Goal: Transaction & Acquisition: Book appointment/travel/reservation

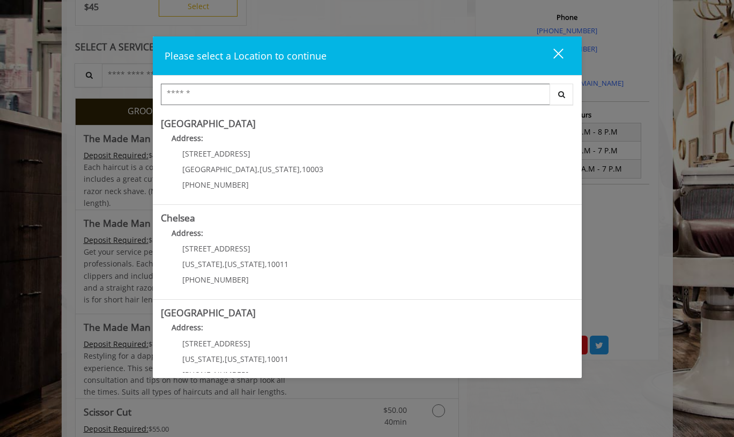
scroll to position [299, 0]
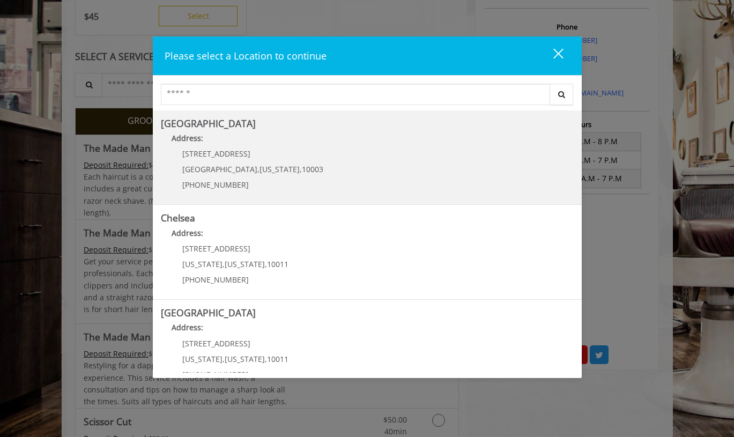
click at [283, 175] on div "60 E 8th St Manhattan , New York , 10003 (212) 598-1840" at bounding box center [245, 173] width 168 height 47
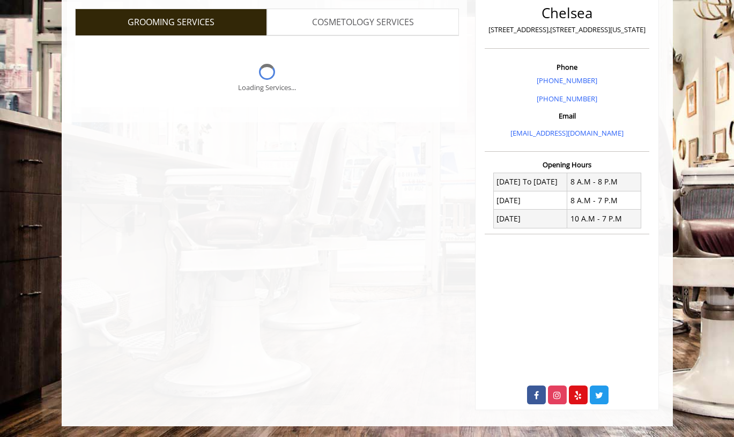
scroll to position [254, 0]
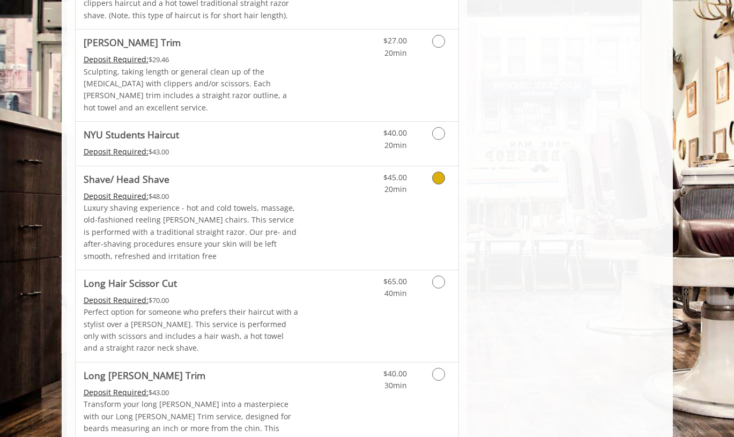
scroll to position [1228, 0]
click at [324, 271] on link "Discounted Price" at bounding box center [331, 317] width 64 height 92
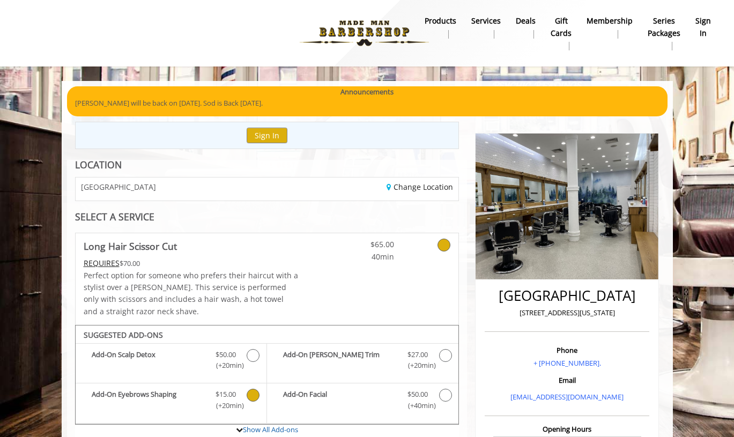
scroll to position [0, 0]
click at [405, 185] on link "Change Location" at bounding box center [419, 187] width 66 height 10
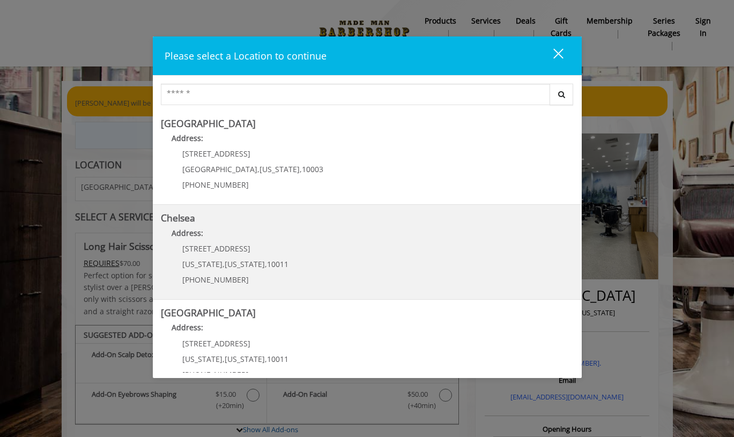
click at [251, 270] on div "169/170 W 23rd St New York , New York , 10011 (917) 639-3902" at bounding box center [227, 267] width 133 height 47
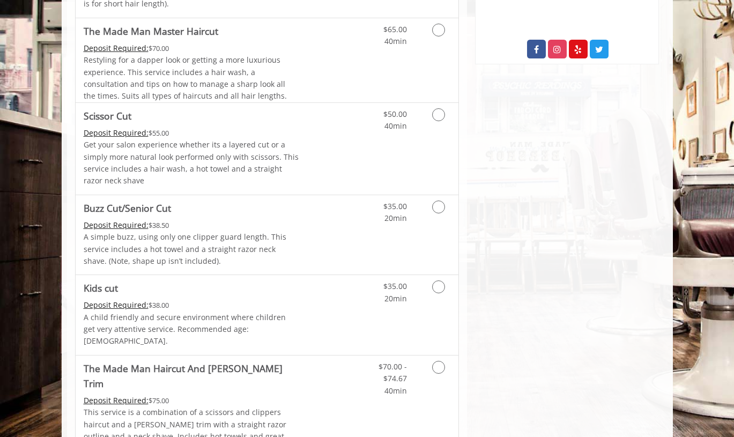
scroll to position [717, 0]
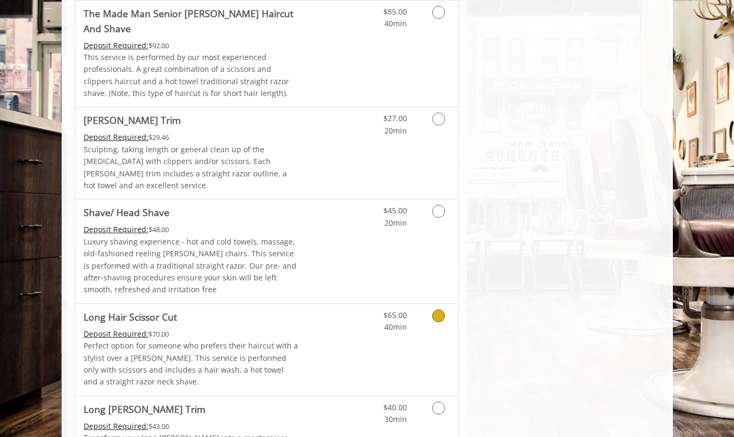
click at [447, 304] on link "Grooming services" at bounding box center [436, 318] width 27 height 29
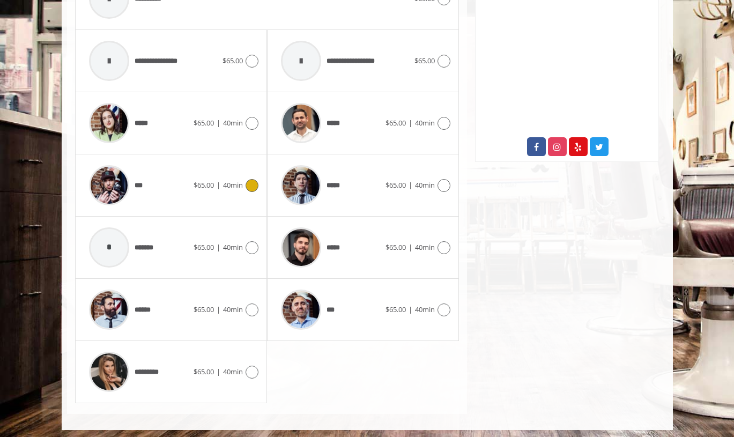
scroll to position [506, 0]
click at [173, 125] on div "*****" at bounding box center [139, 123] width 110 height 51
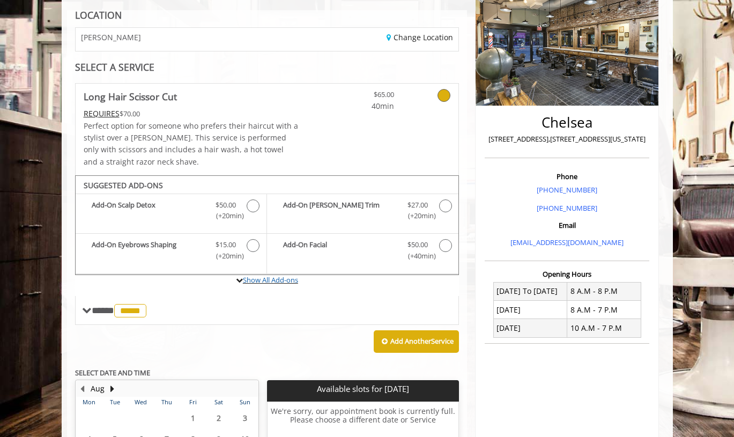
scroll to position [148, 0]
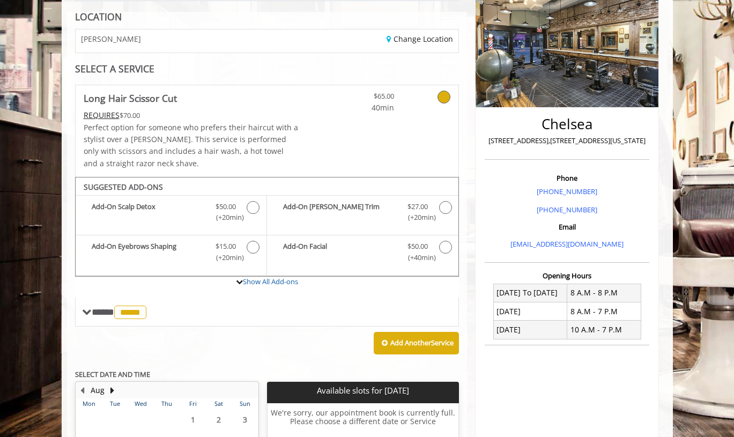
click at [524, 70] on img at bounding box center [566, 47] width 183 height 122
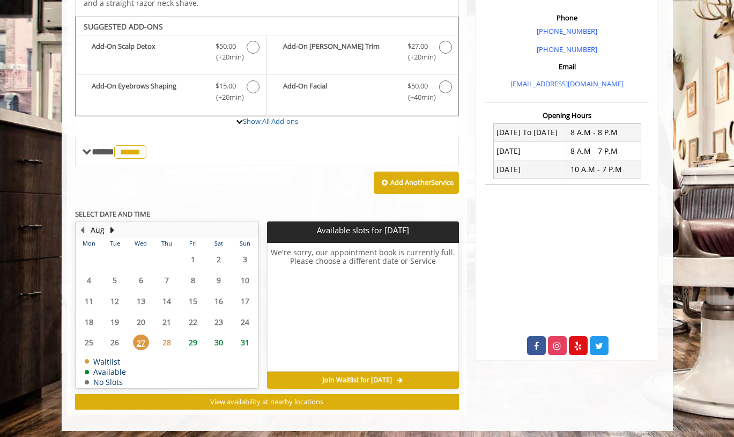
scroll to position [308, 0]
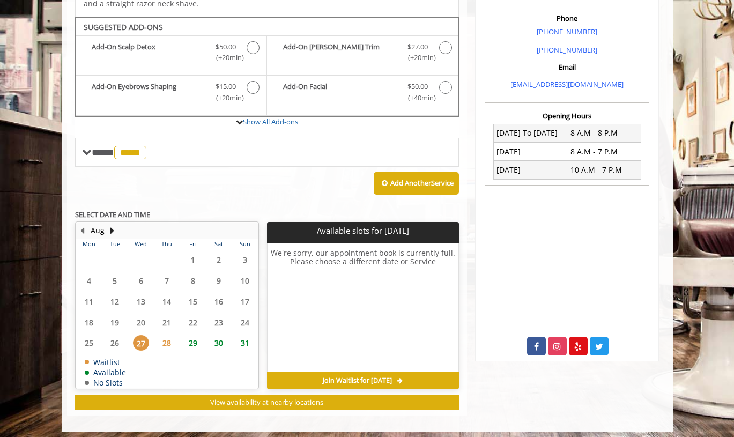
drag, startPoint x: 426, startPoint y: 375, endPoint x: 359, endPoint y: 284, distance: 113.2
click at [362, 284] on time-slot-selection "Available slots for Wed, Aug 27 2025 We're sorry, our appointment book is curre…" at bounding box center [363, 305] width 192 height 167
click at [243, 337] on span "31" at bounding box center [245, 343] width 16 height 16
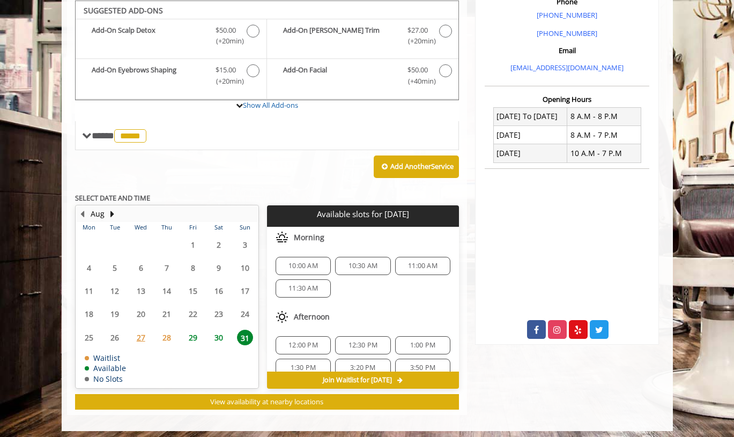
scroll to position [324, 0]
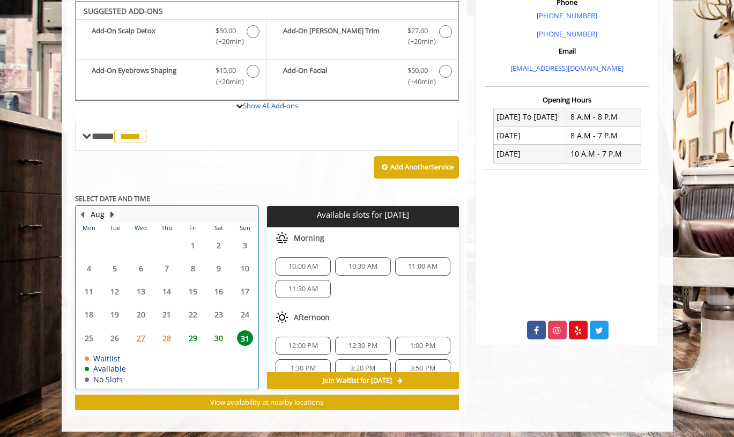
click at [113, 208] on button "Next Month" at bounding box center [112, 214] width 9 height 12
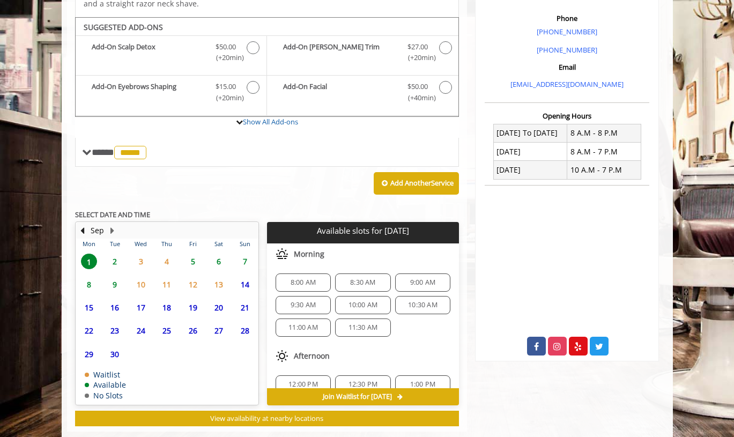
click at [116, 258] on span "2" at bounding box center [115, 262] width 16 height 16
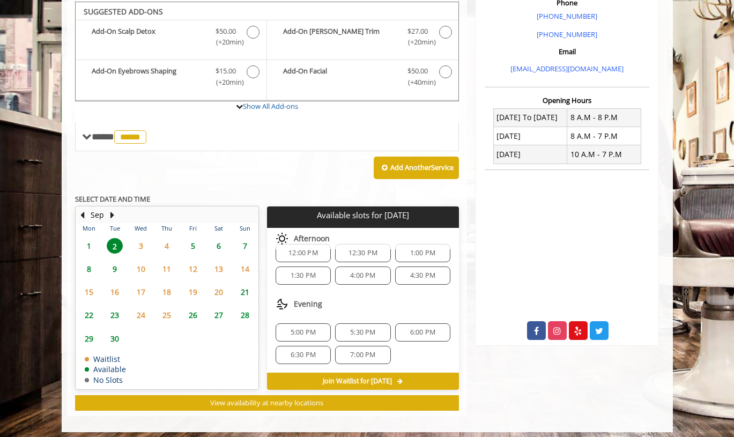
scroll to position [323, 0]
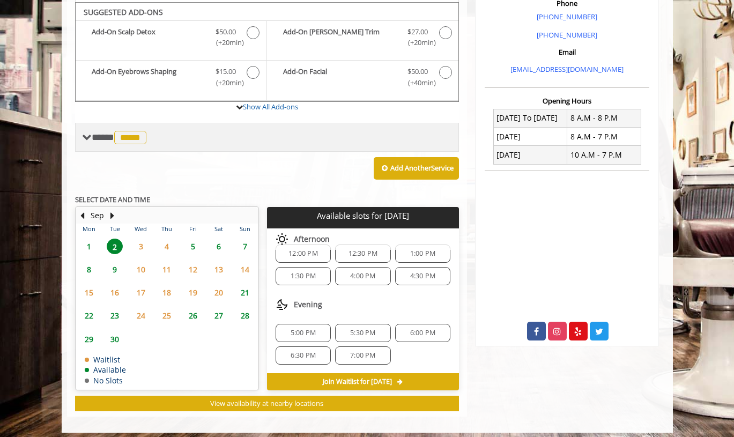
click at [139, 135] on span "*****" at bounding box center [130, 137] width 32 height 13
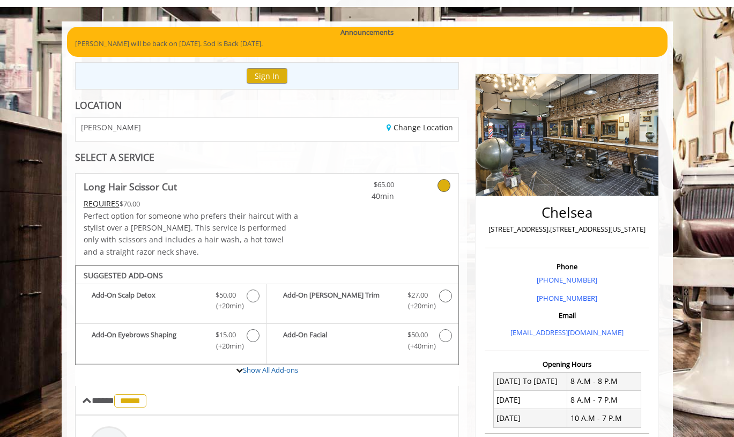
scroll to position [58, 0]
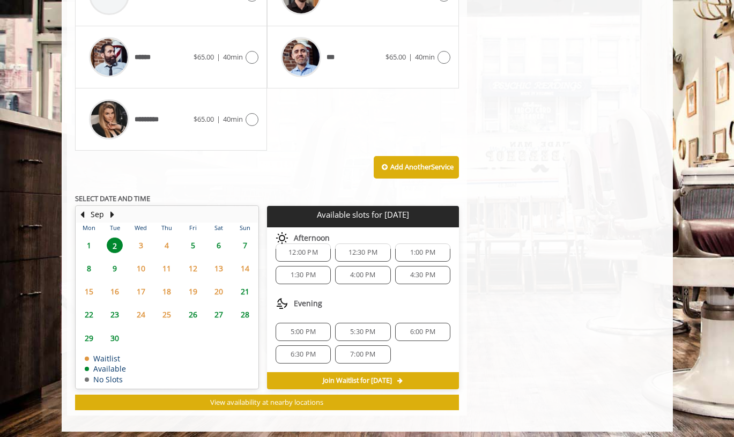
click at [167, 242] on span "4" at bounding box center [167, 245] width 16 height 16
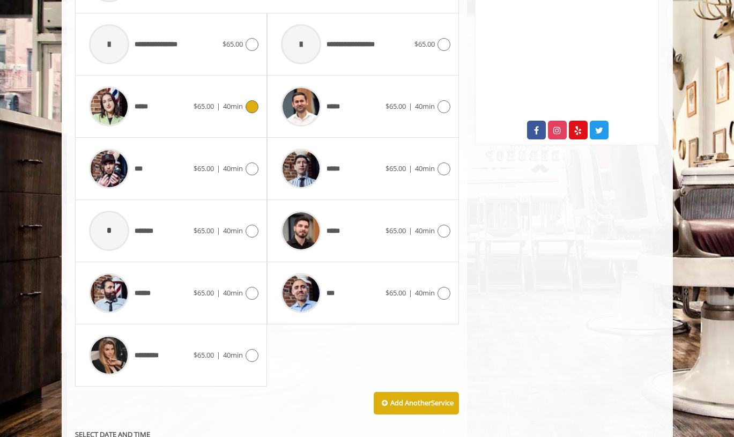
scroll to position [687, 0]
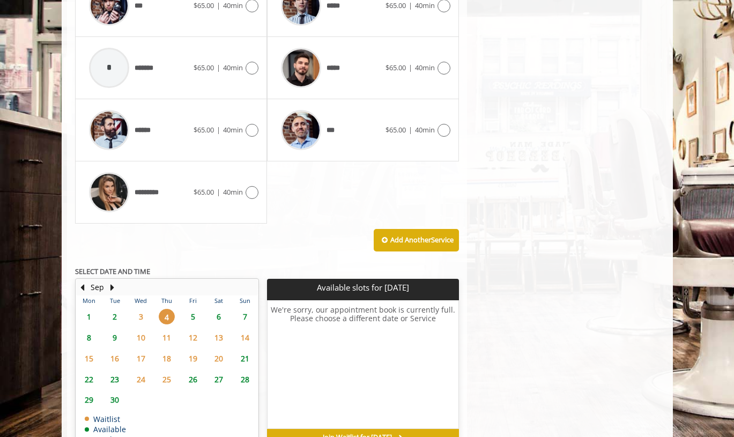
click at [192, 316] on span "5" at bounding box center [193, 317] width 16 height 16
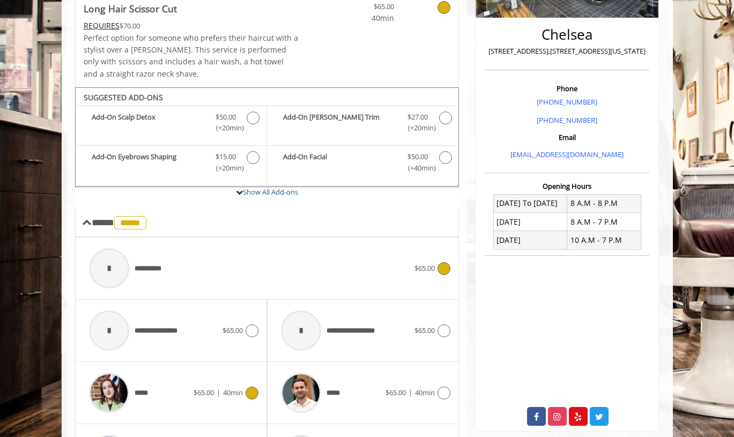
scroll to position [139, 0]
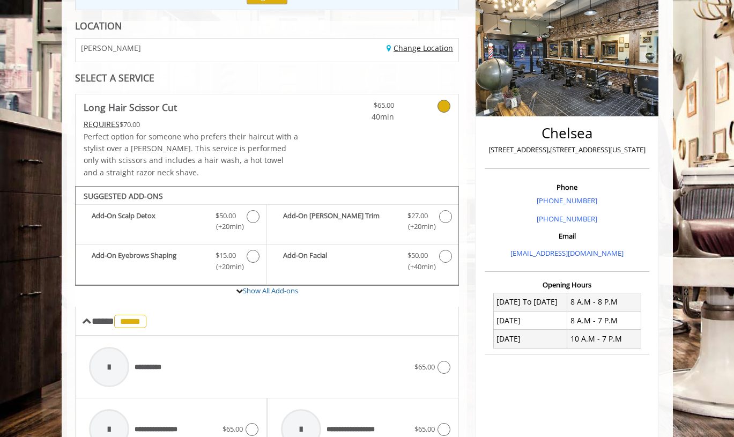
click at [400, 43] on link "Change Location" at bounding box center [419, 48] width 66 height 10
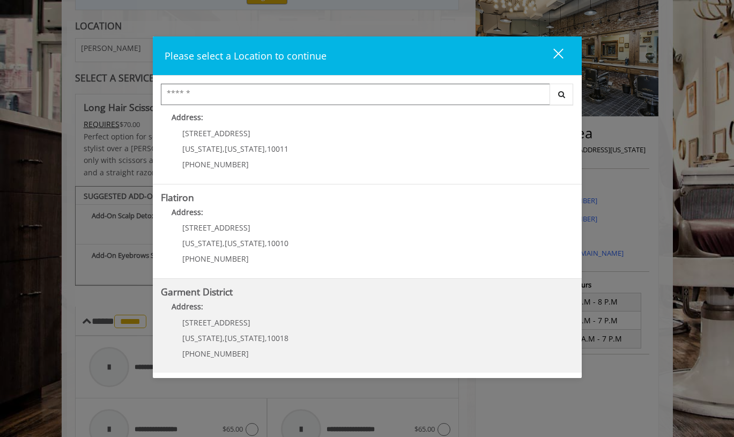
scroll to position [210, 0]
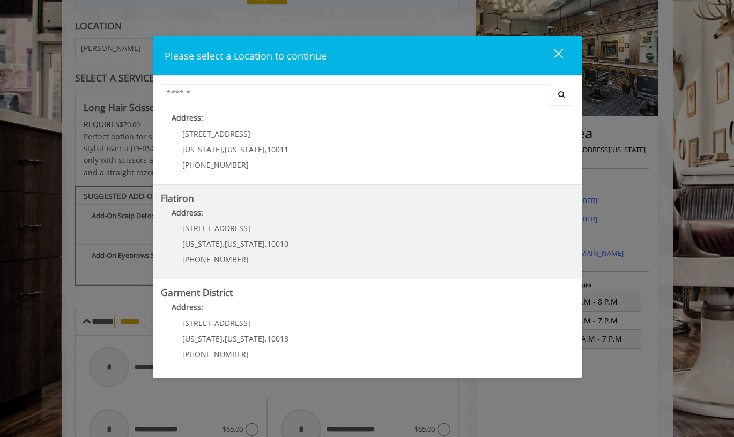
click at [232, 239] on span "New York" at bounding box center [245, 244] width 40 height 10
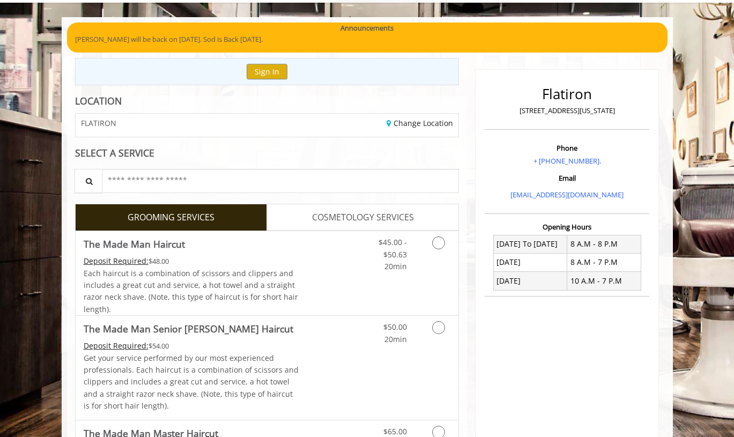
scroll to position [61, 0]
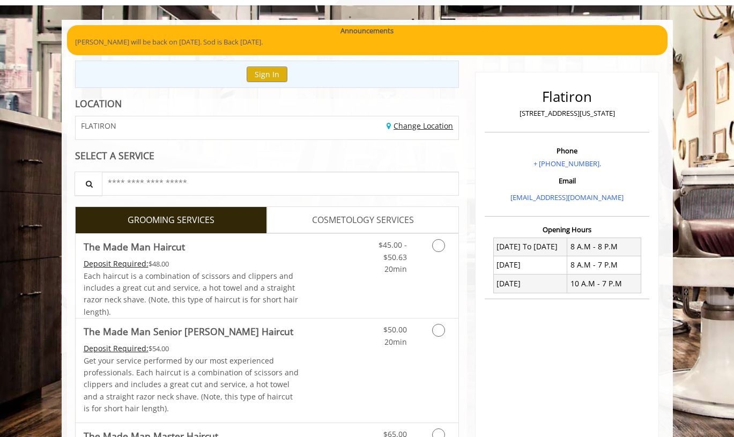
click at [420, 122] on link "Change Location" at bounding box center [419, 126] width 66 height 10
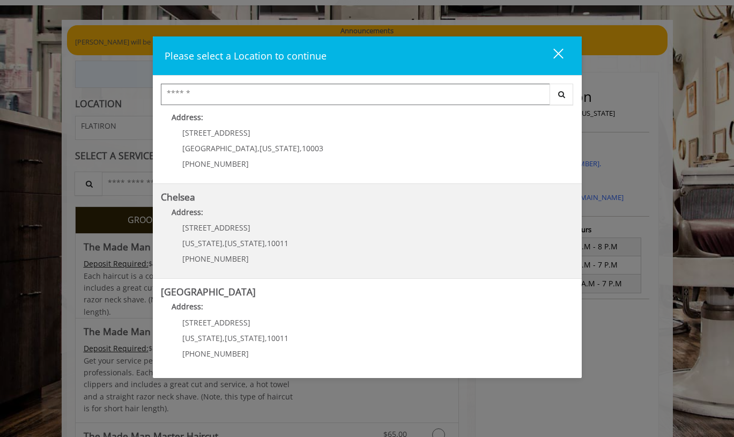
scroll to position [21, 0]
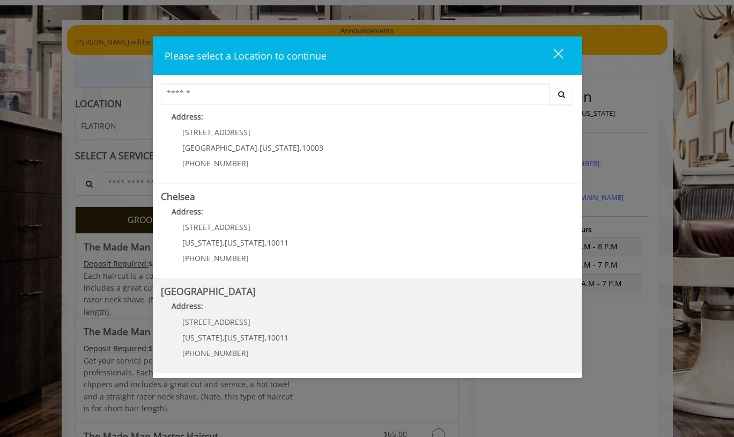
click at [240, 314] on Street "Address:" at bounding box center [367, 308] width 413 height 17
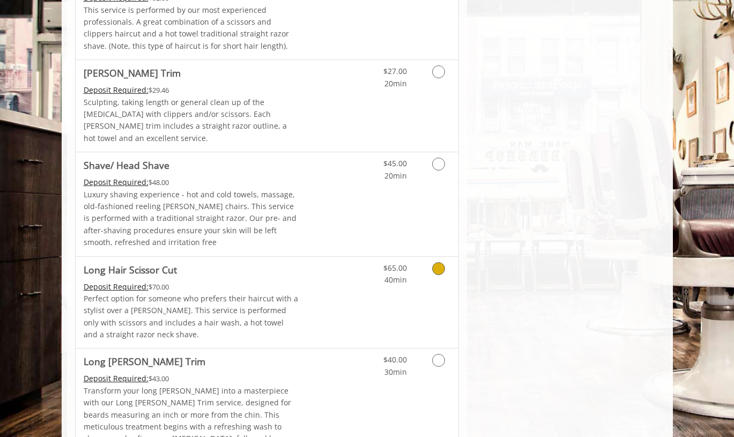
click at [370, 257] on div "$65.00 40min" at bounding box center [410, 303] width 96 height 92
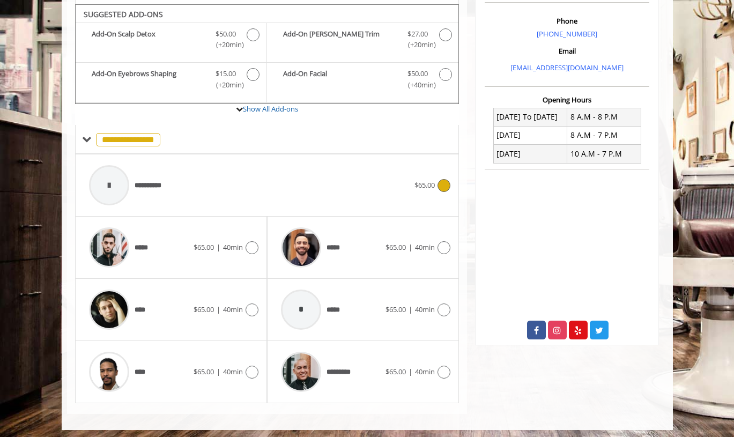
scroll to position [320, 0]
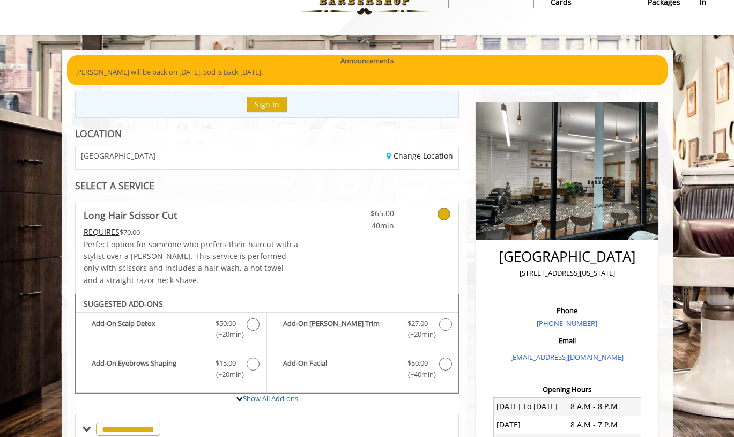
scroll to position [32, 0]
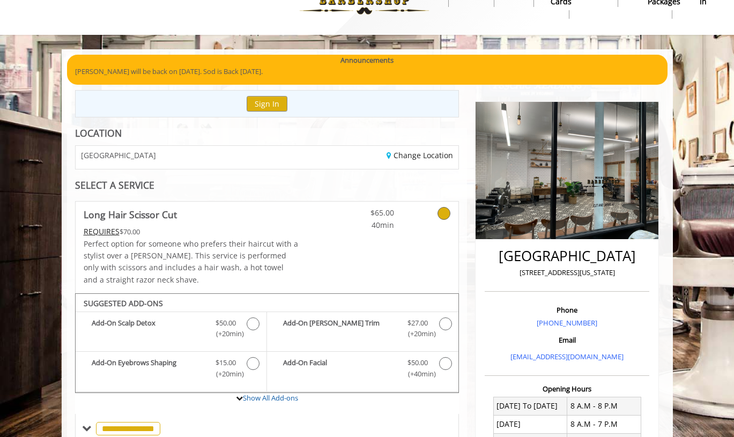
click at [426, 146] on div "Change Location" at bounding box center [366, 157] width 199 height 23
click at [425, 157] on link "Change Location" at bounding box center [419, 155] width 66 height 10
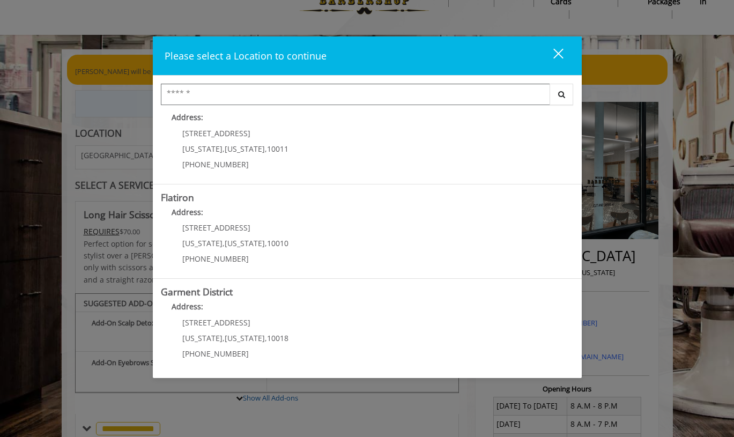
scroll to position [210, 0]
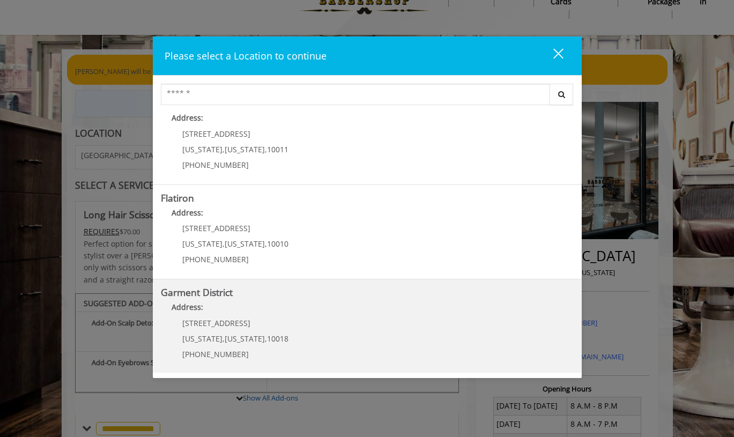
click at [277, 303] on District "Address:" at bounding box center [367, 309] width 413 height 17
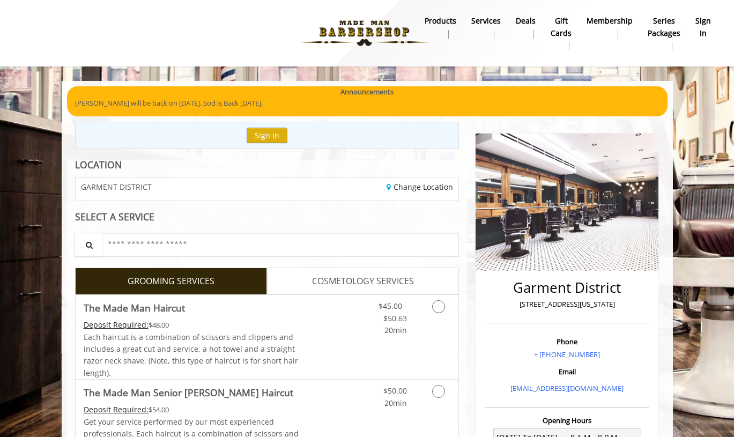
scroll to position [32, 0]
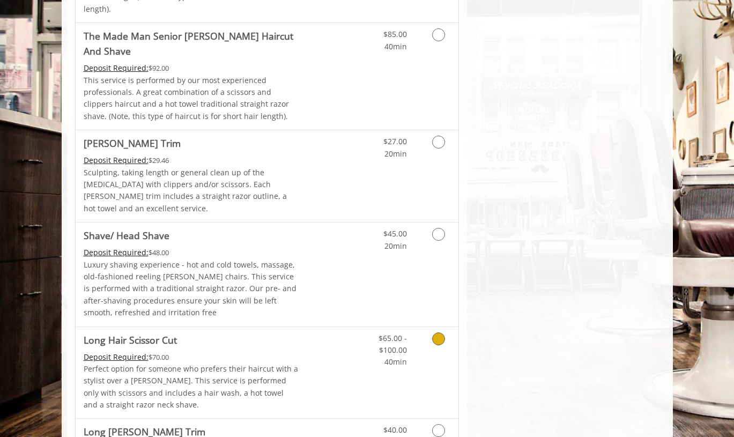
click at [370, 327] on div "$65.00 - $100.00 40min" at bounding box center [410, 373] width 96 height 92
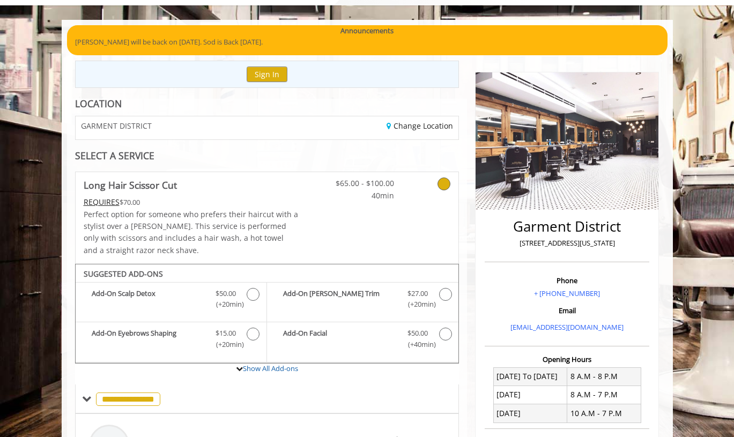
scroll to position [11, 0]
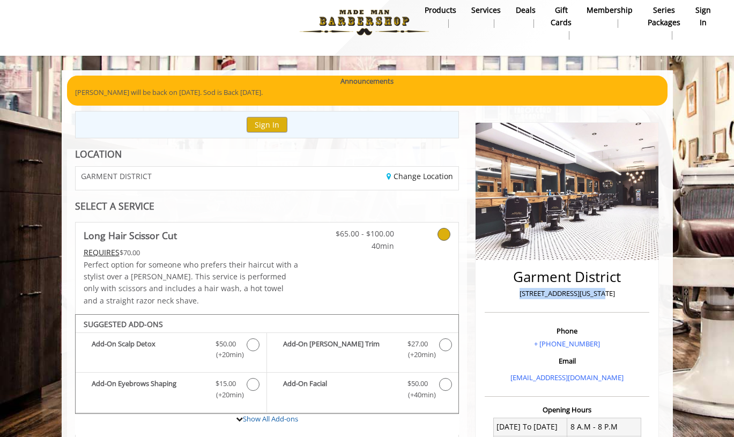
drag, startPoint x: 523, startPoint y: 289, endPoint x: 615, endPoint y: 287, distance: 91.7
click at [615, 288] on p "[STREET_ADDRESS][US_STATE]" at bounding box center [566, 293] width 159 height 11
copy p "[STREET_ADDRESS][US_STATE]"
